Goal: Task Accomplishment & Management: Manage account settings

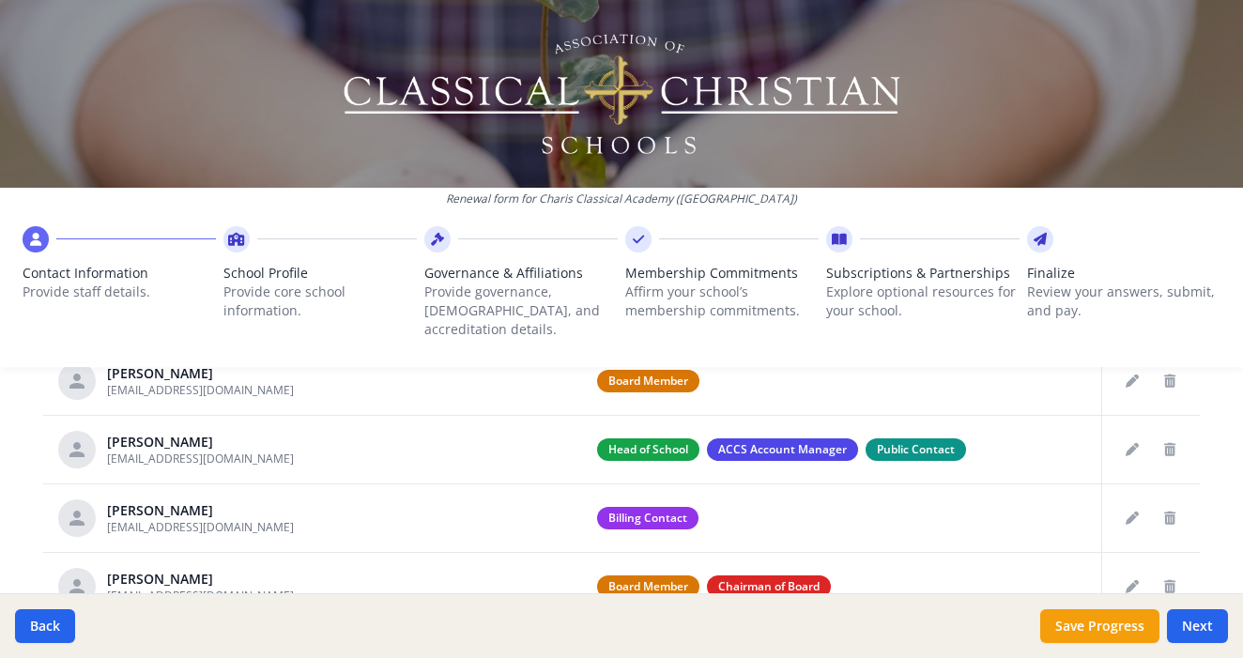
scroll to position [812, 0]
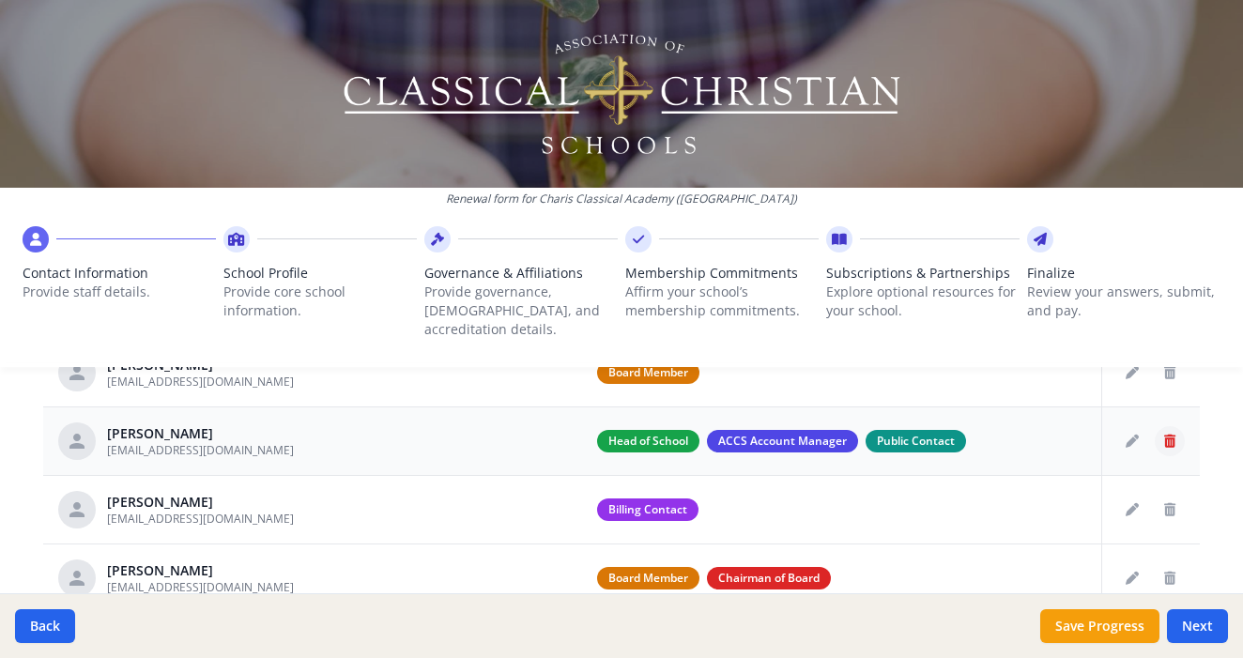
click at [1165, 435] on icon "Delete staff" at bounding box center [1170, 441] width 11 height 13
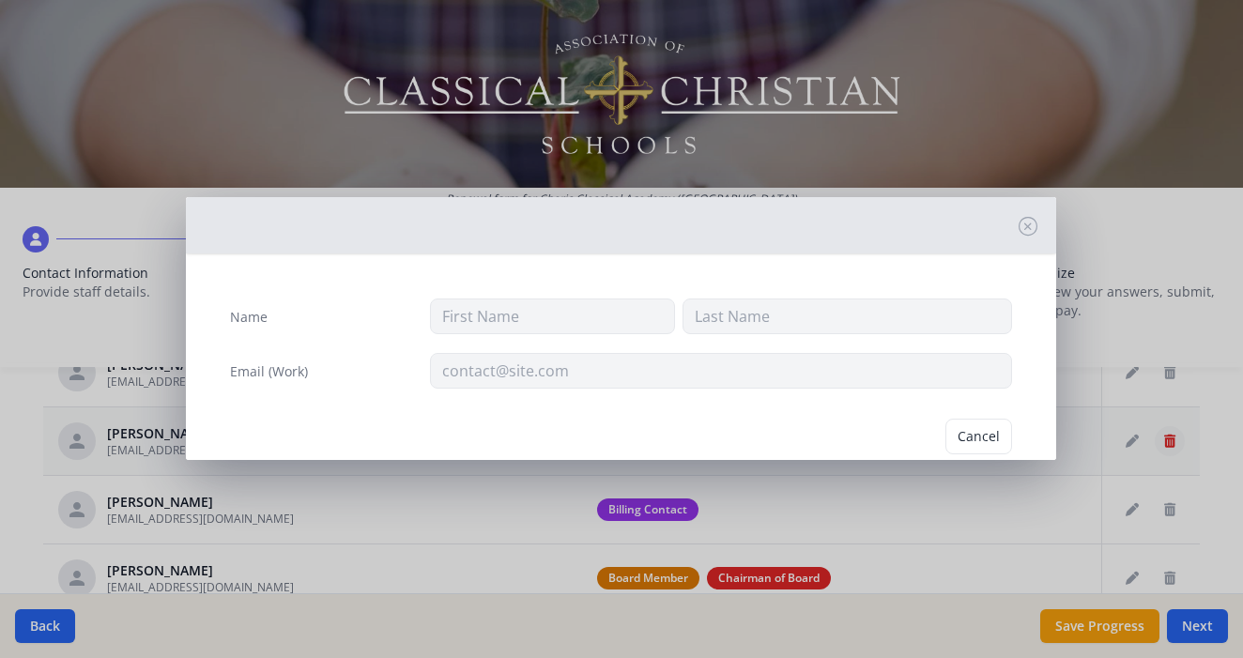
type input "Monte"
type input "[PERSON_NAME]"
type input "[EMAIL_ADDRESS][DOMAIN_NAME]"
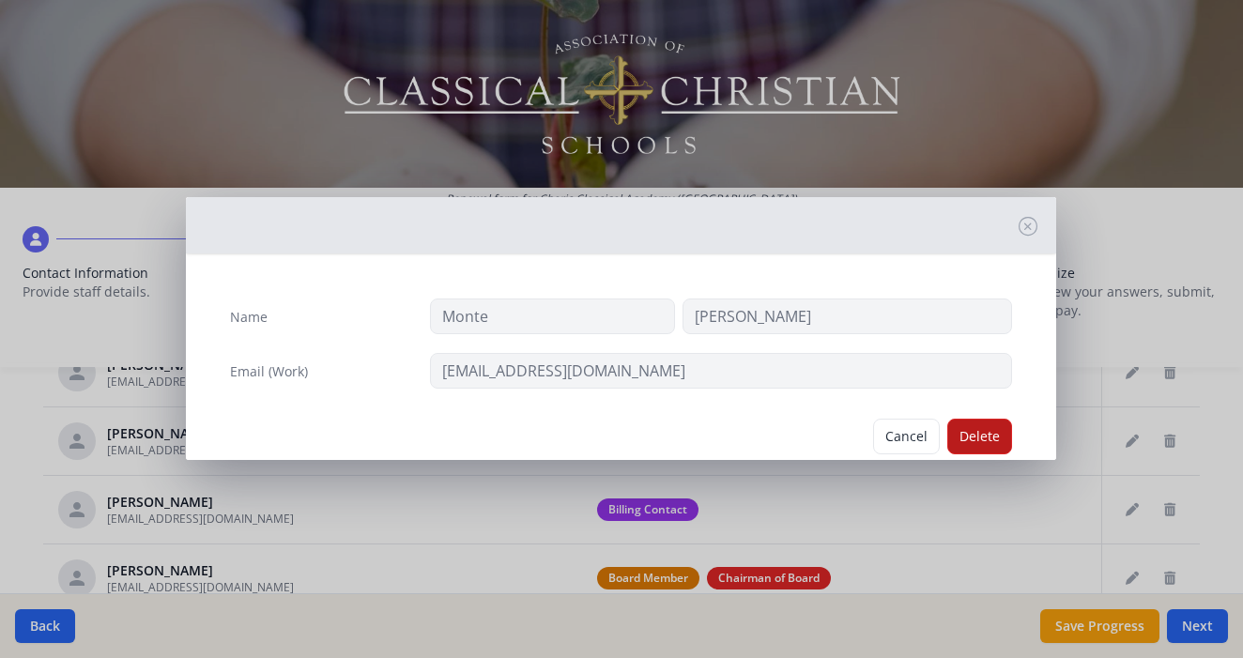
click at [982, 435] on button "Delete" at bounding box center [980, 437] width 65 height 36
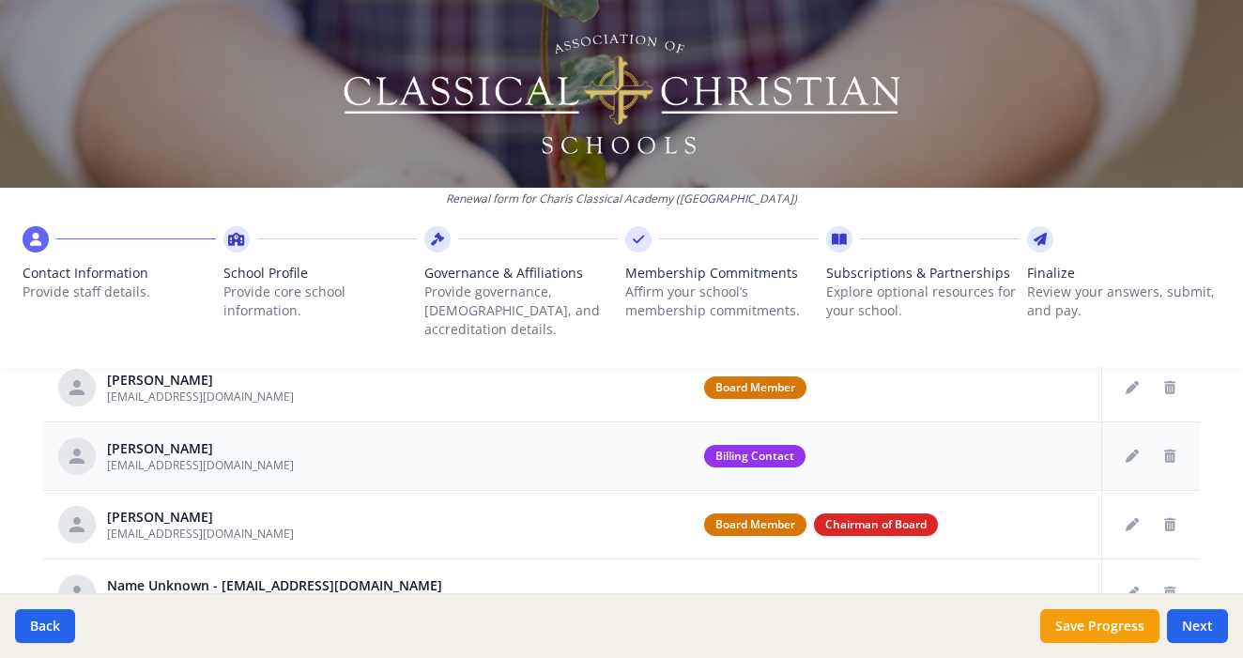
scroll to position [795, 0]
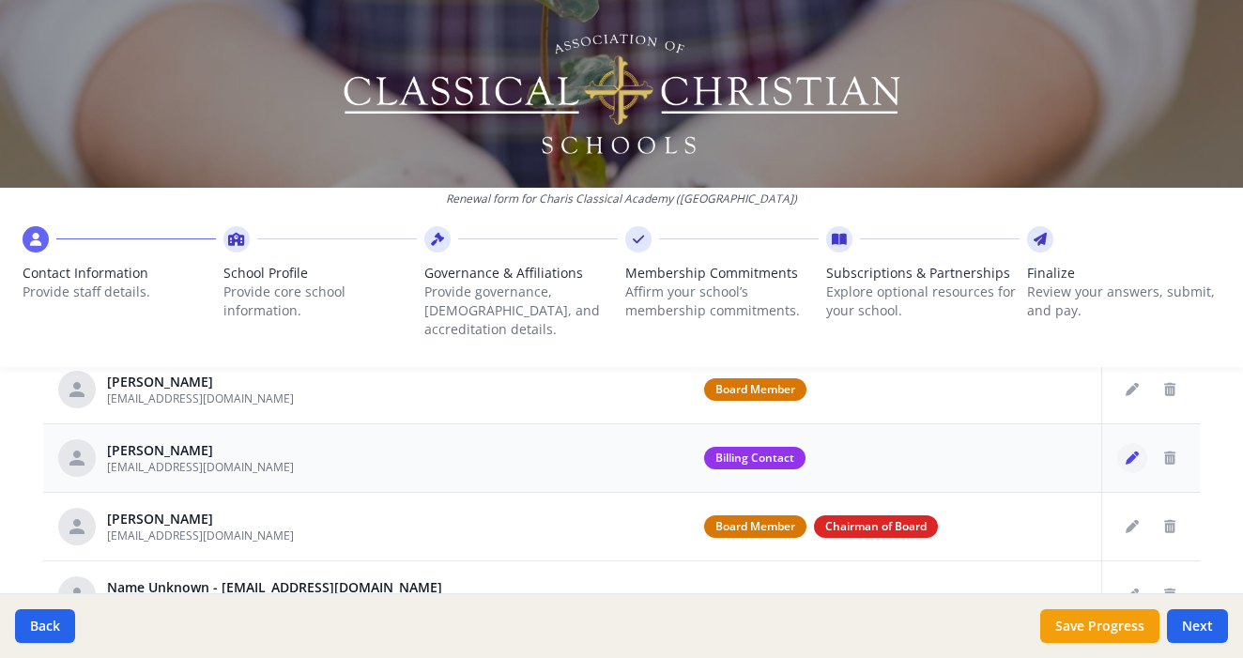
click at [1137, 452] on icon "Edit staff" at bounding box center [1132, 458] width 13 height 13
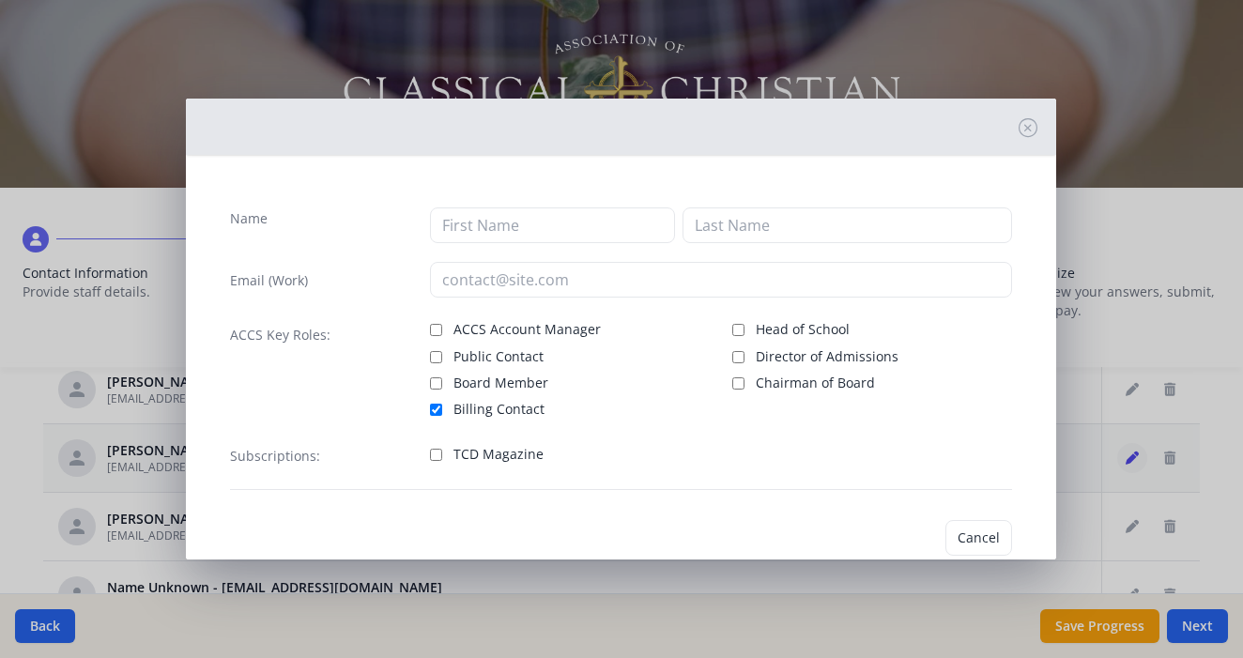
type input "[PERSON_NAME]"
type input "Tuck"
type input "[EMAIL_ADDRESS][DOMAIN_NAME]"
checkbox input "true"
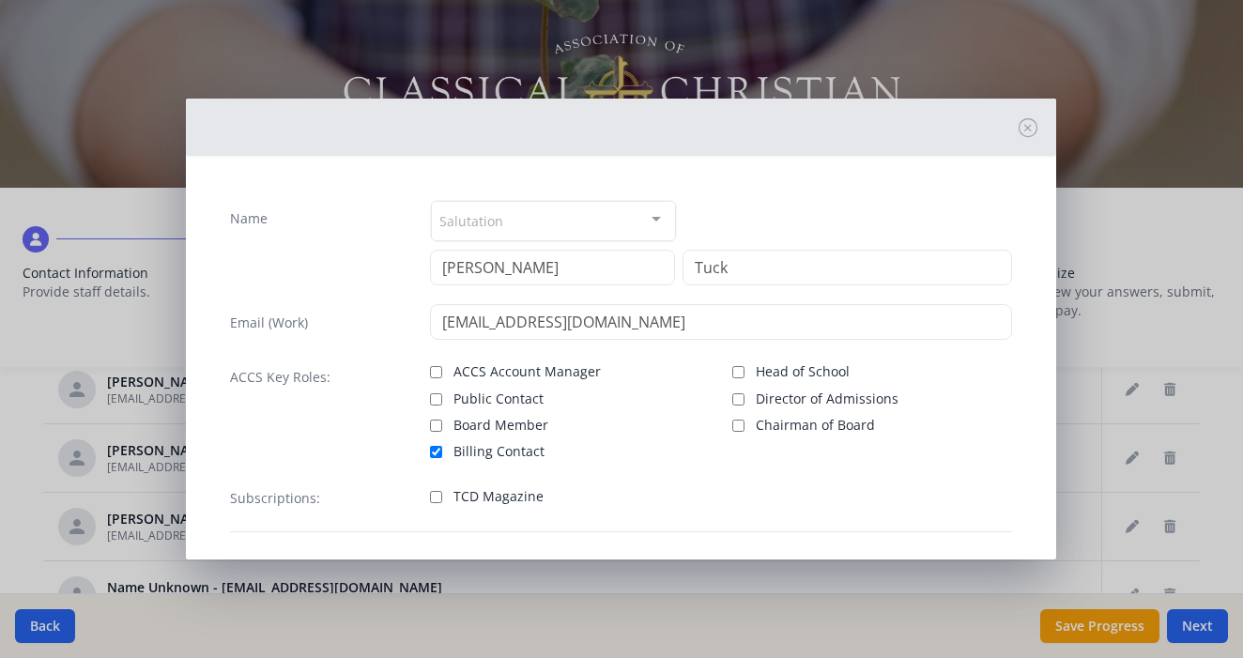
click at [432, 421] on input "Board Member" at bounding box center [436, 426] width 12 height 12
checkbox input "true"
click at [436, 372] on input "ACCS Account Manager" at bounding box center [436, 372] width 12 height 12
checkbox input "true"
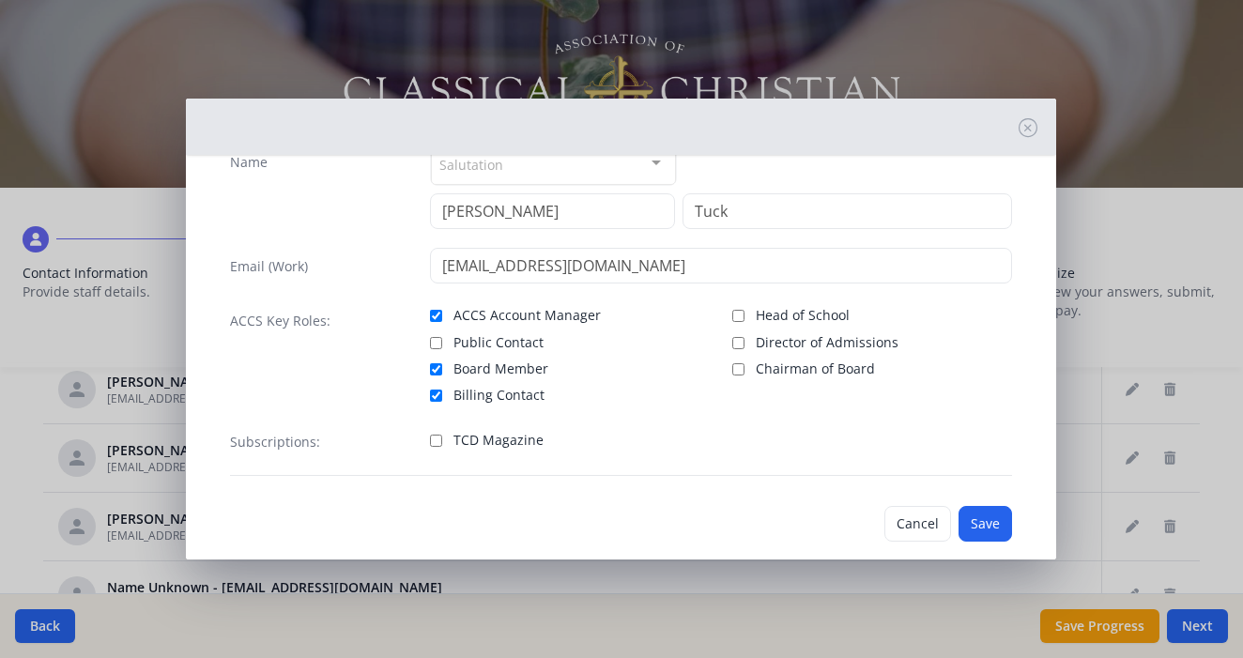
scroll to position [58, 0]
click at [438, 343] on input "Public Contact" at bounding box center [436, 341] width 12 height 12
checkbox input "true"
click at [435, 441] on input "TCD Magazine" at bounding box center [436, 439] width 12 height 12
checkbox input "true"
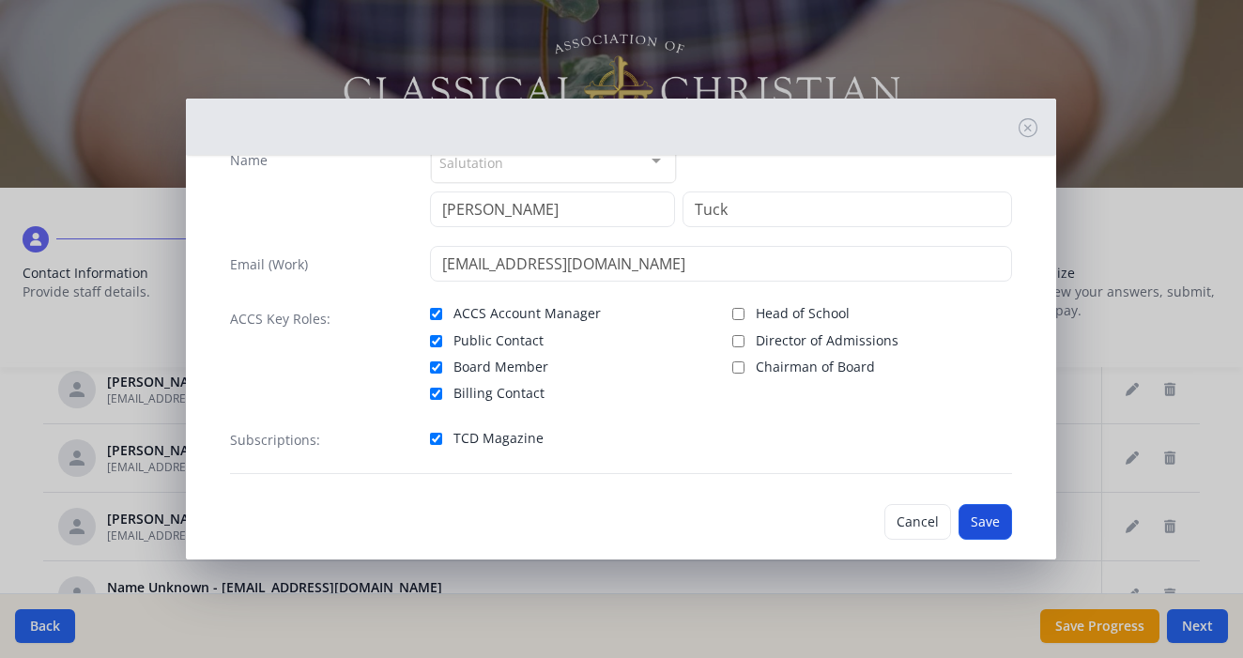
click at [1000, 524] on button "Save" at bounding box center [986, 522] width 54 height 36
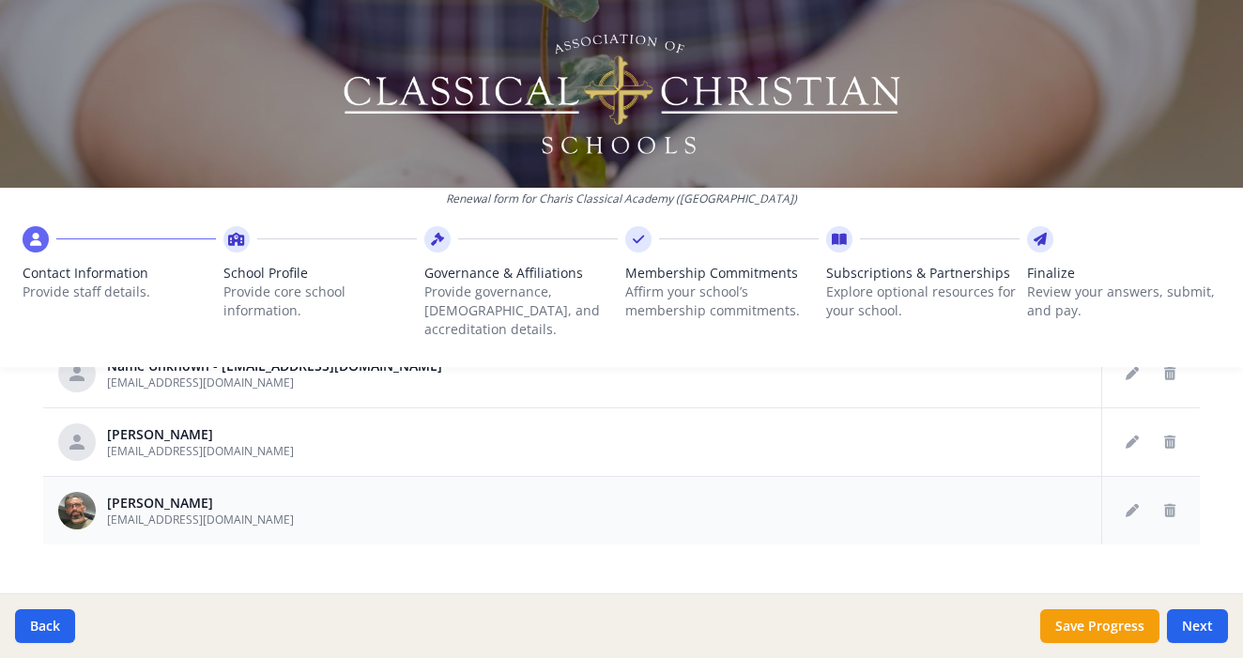
scroll to position [1021, 0]
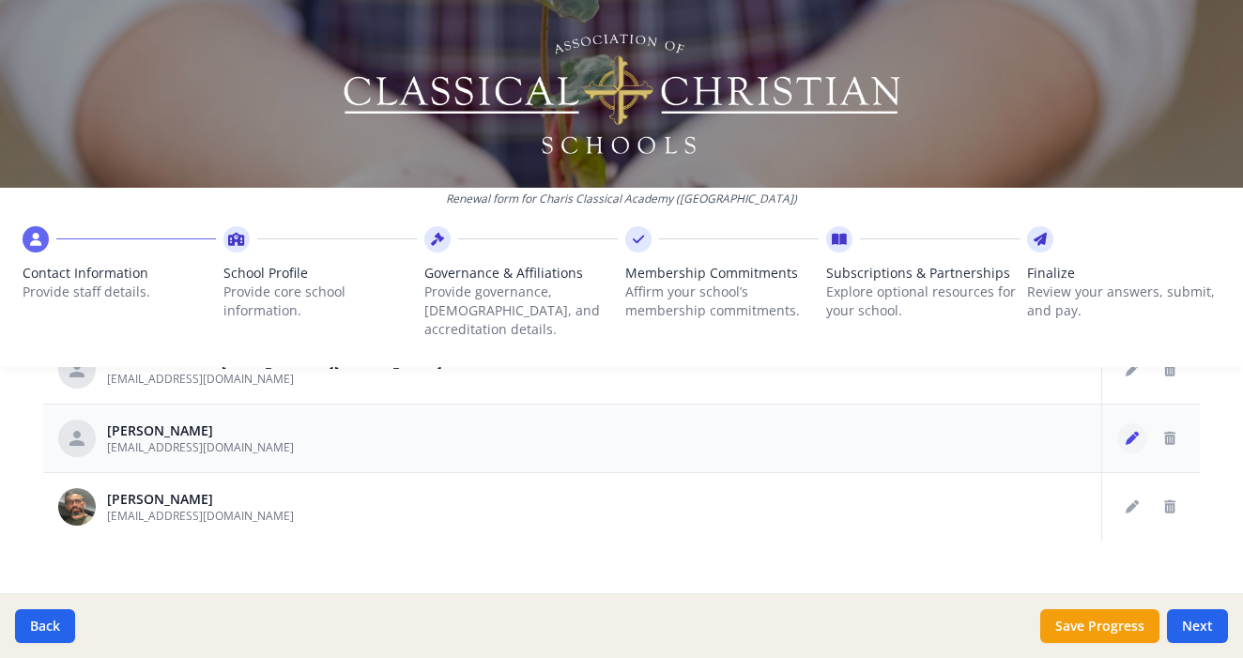
click at [1136, 432] on icon "Edit staff" at bounding box center [1132, 438] width 13 height 13
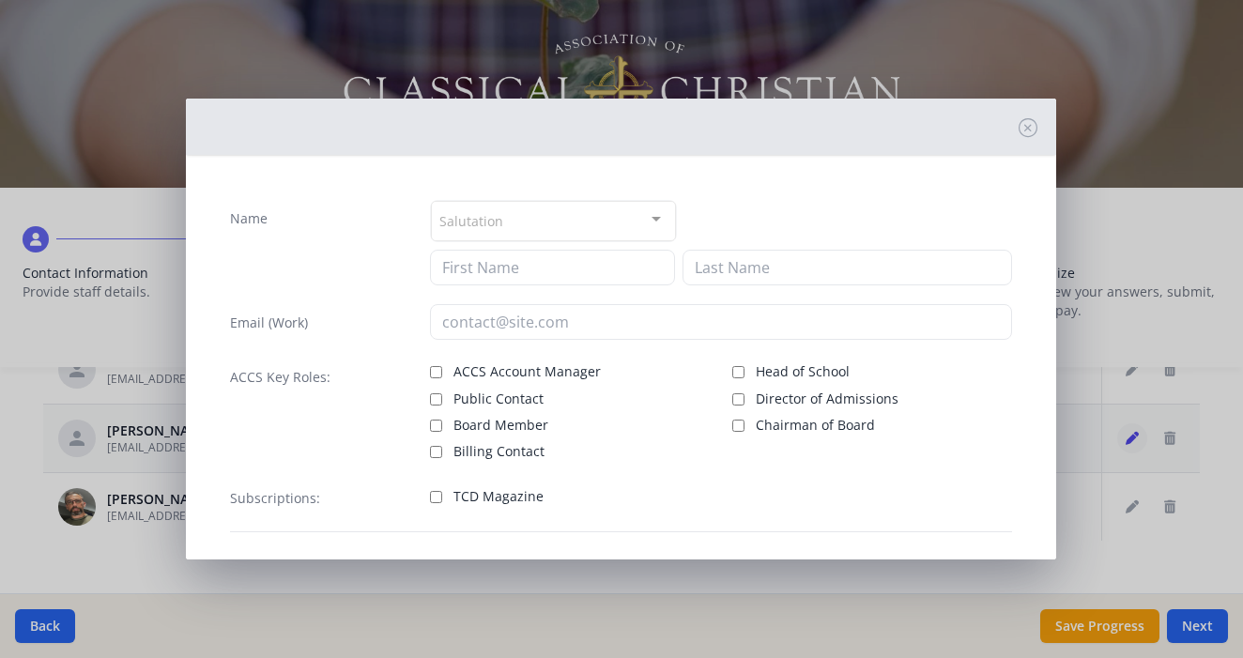
type input "[PERSON_NAME]"
type input "[EMAIL_ADDRESS][DOMAIN_NAME]"
click at [734, 372] on input "Head of School" at bounding box center [739, 372] width 12 height 12
checkbox input "true"
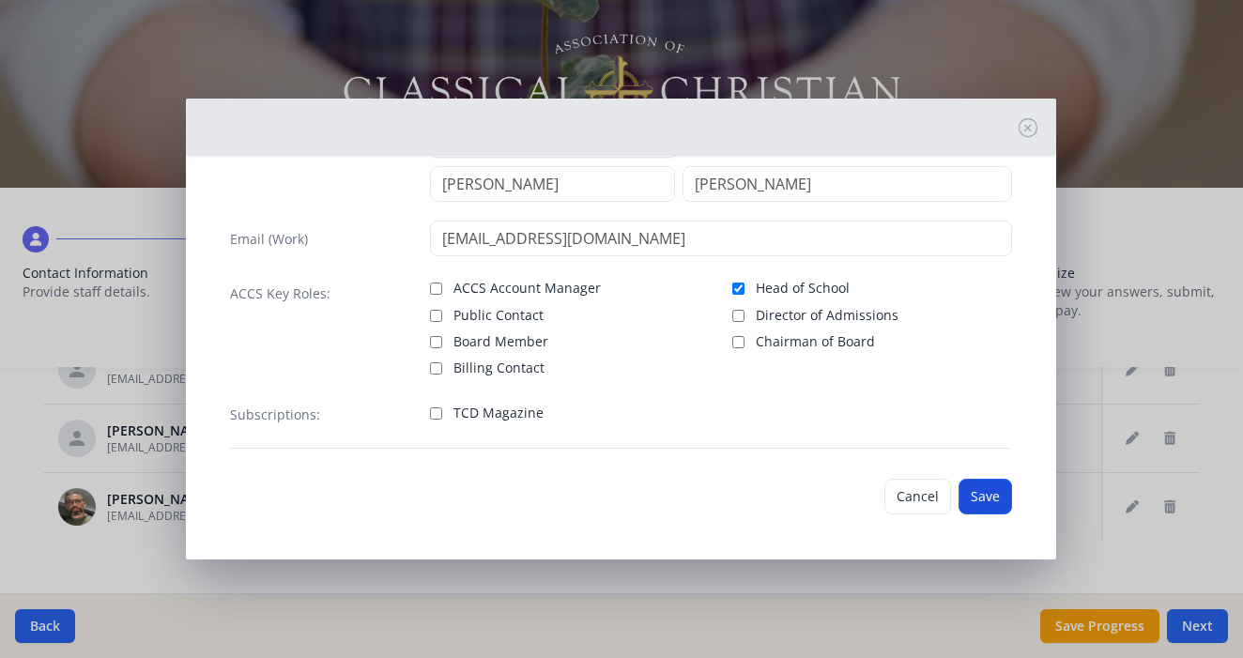
click at [980, 495] on button "Save" at bounding box center [986, 497] width 54 height 36
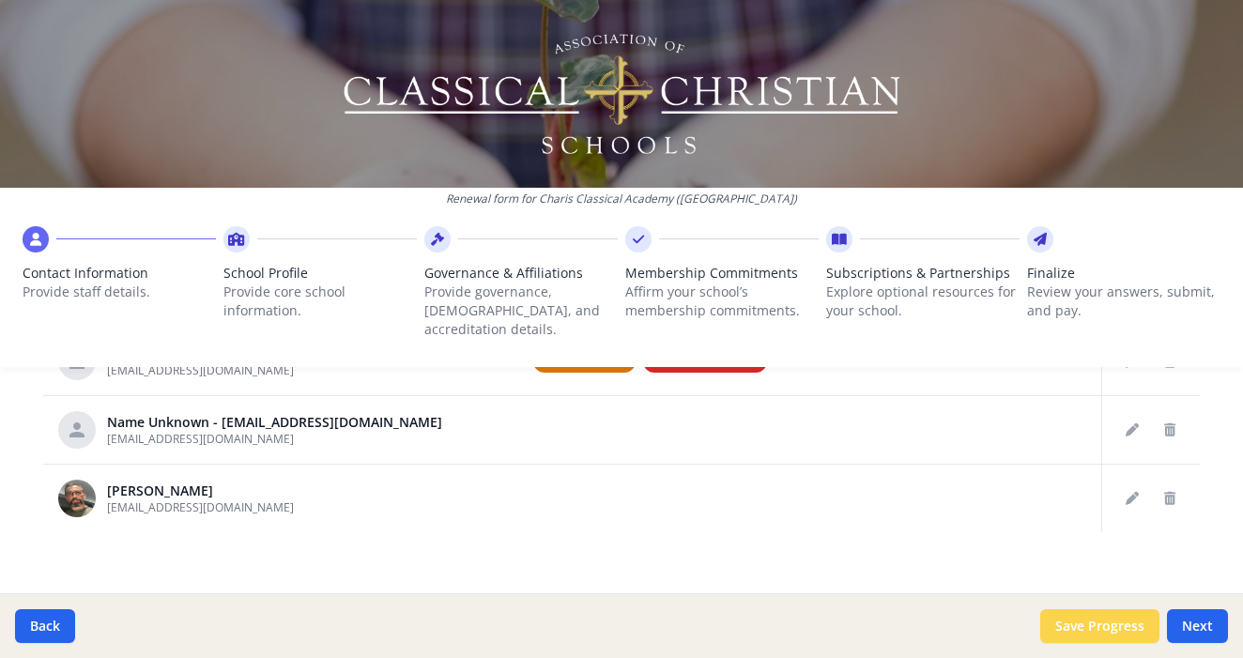
scroll to position [1028, 0]
click at [1193, 632] on button "Next" at bounding box center [1197, 626] width 61 height 34
type input "[PHONE_NUMBER]"
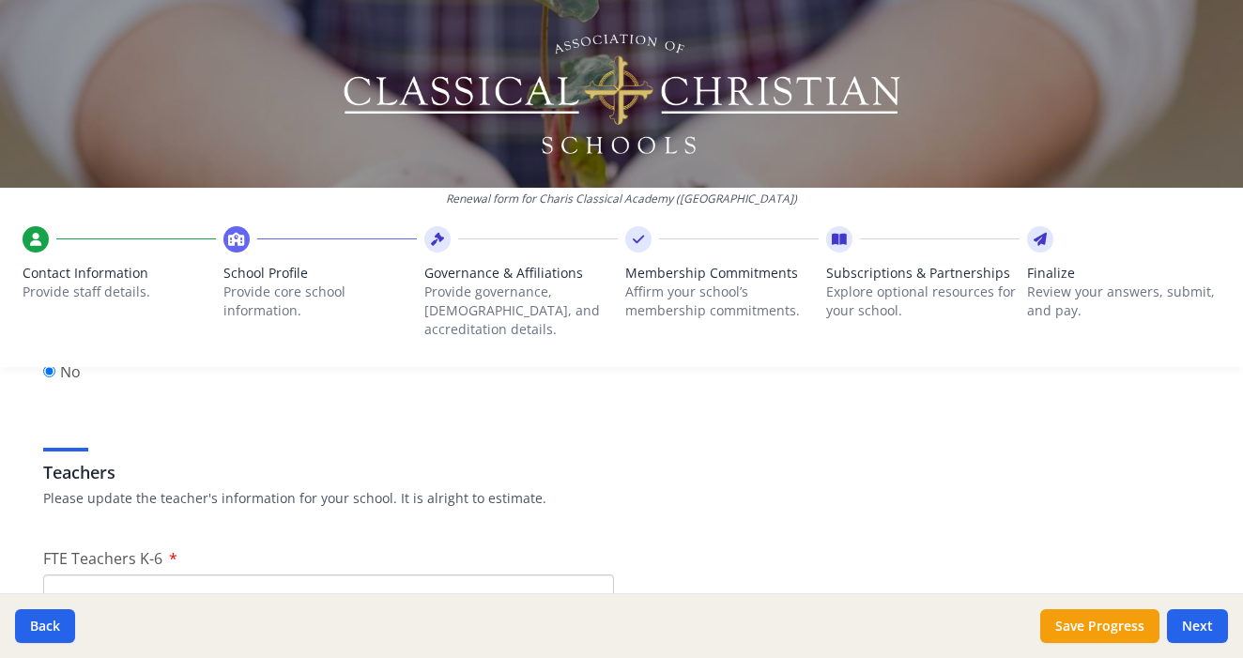
click at [1160, 81] on div at bounding box center [621, 94] width 1243 height 188
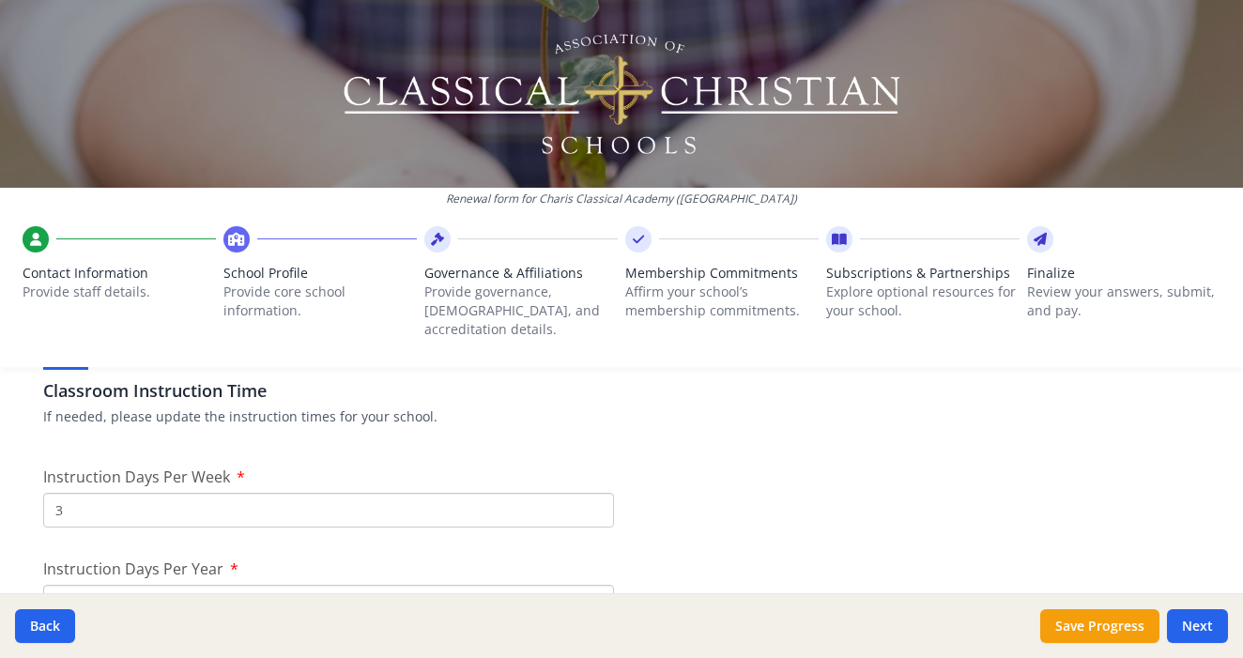
scroll to position [1533, 0]
